Goal: Information Seeking & Learning: Learn about a topic

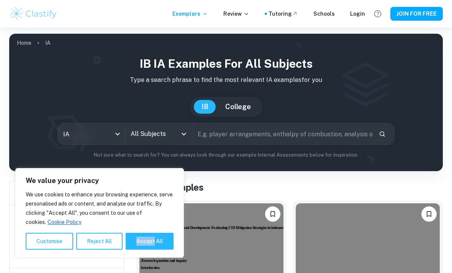
click at [148, 246] on button "Accept All" at bounding box center [150, 241] width 48 height 17
checkbox input "true"
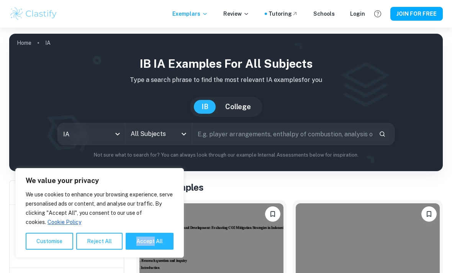
checkbox input "true"
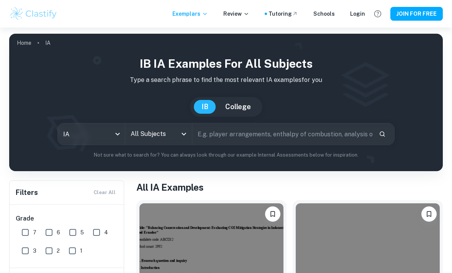
click at [163, 130] on input "All Subjects" at bounding box center [153, 134] width 49 height 15
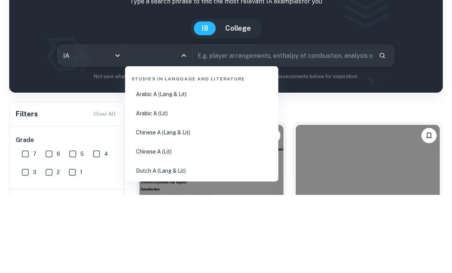
type input "m"
type input "bu"
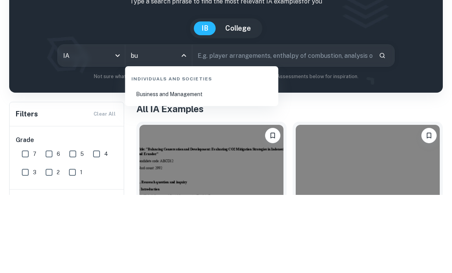
click at [185, 164] on li "Business and Management" at bounding box center [201, 173] width 147 height 18
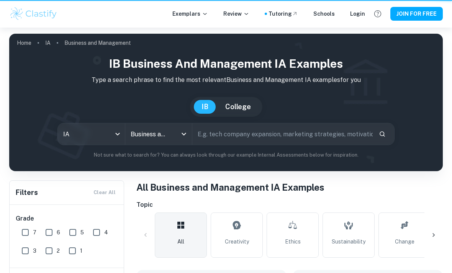
click at [310, 56] on h1 "IB Business and Management IA examples" at bounding box center [226, 63] width 422 height 17
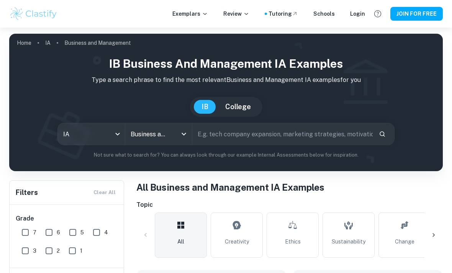
click at [262, 130] on input "text" at bounding box center [282, 133] width 181 height 21
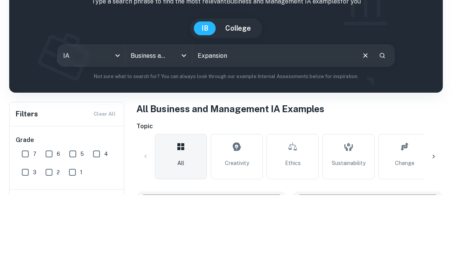
scroll to position [79, 0]
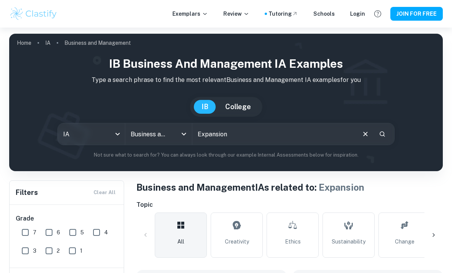
click at [297, 136] on input "Expansion" at bounding box center [273, 133] width 163 height 21
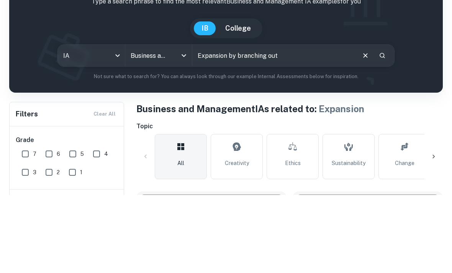
type input "Expansion by branching out"
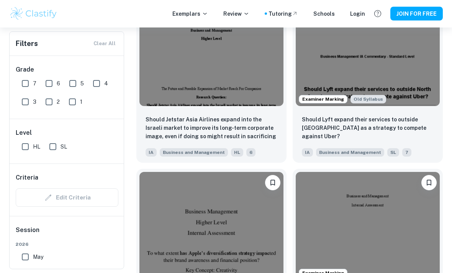
scroll to position [1319, 0]
click at [418, 101] on img at bounding box center [368, 52] width 144 height 108
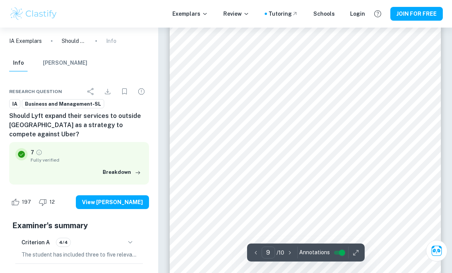
scroll to position [3023, 0]
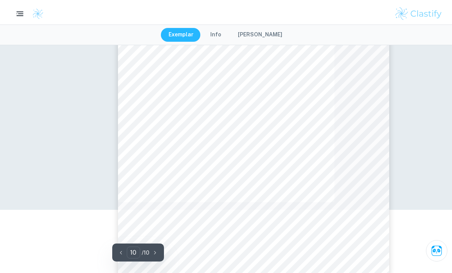
type input "8"
